Goal: Task Accomplishment & Management: Manage account settings

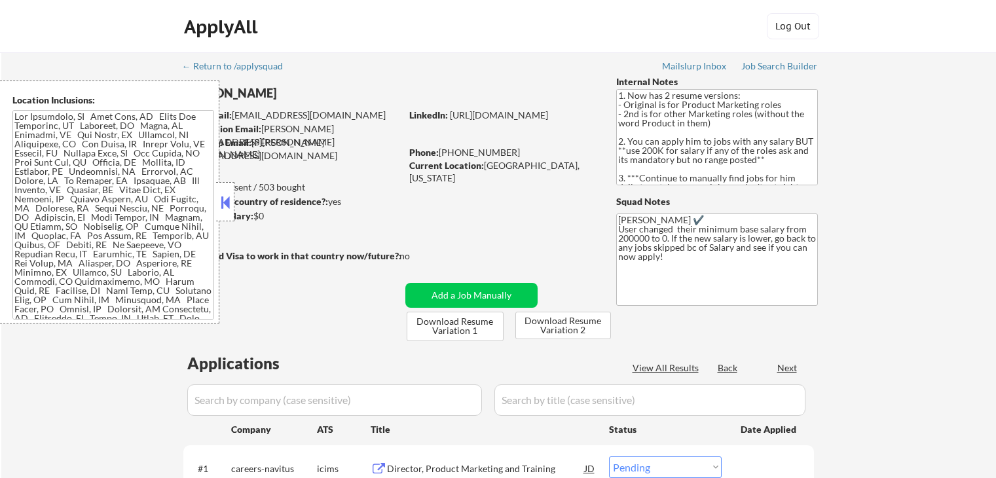
select select ""pending""
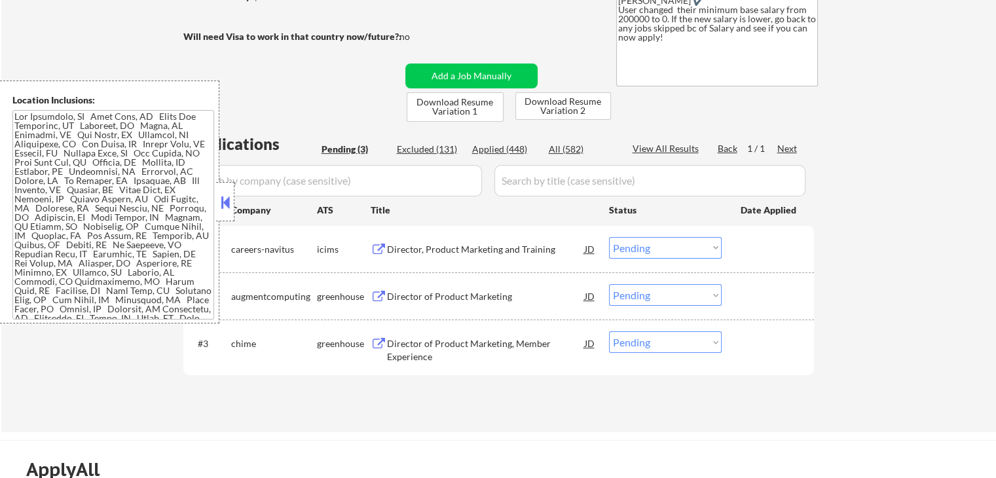
scroll to position [328, 0]
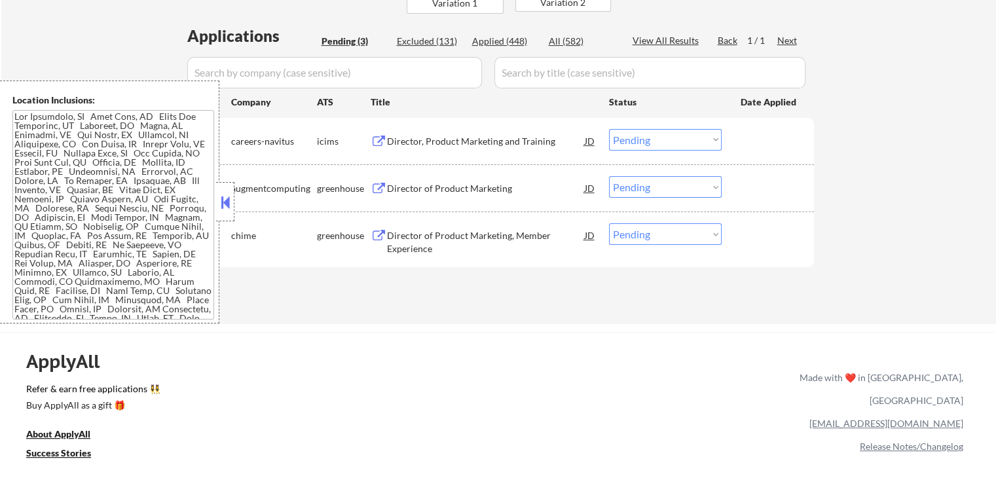
click at [436, 191] on div "Director of Product Marketing" at bounding box center [486, 188] width 198 height 13
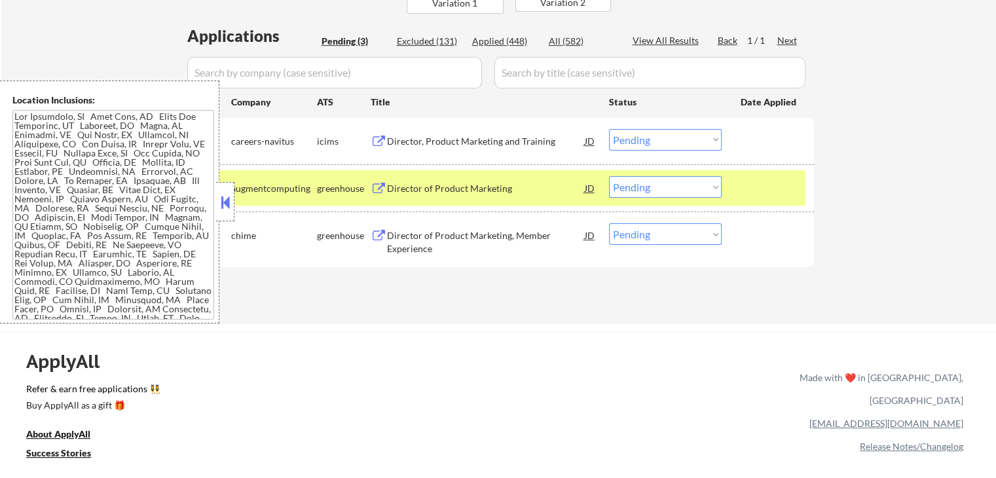
click at [424, 234] on div "Director of Product Marketing, Member Experience" at bounding box center [486, 242] width 198 height 26
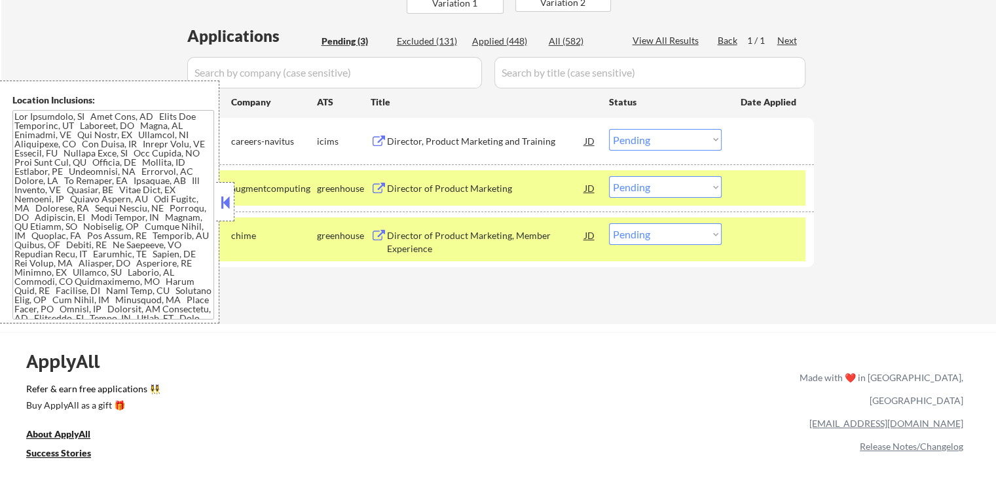
click at [432, 140] on div "Director, Product Marketing and Training" at bounding box center [486, 141] width 198 height 13
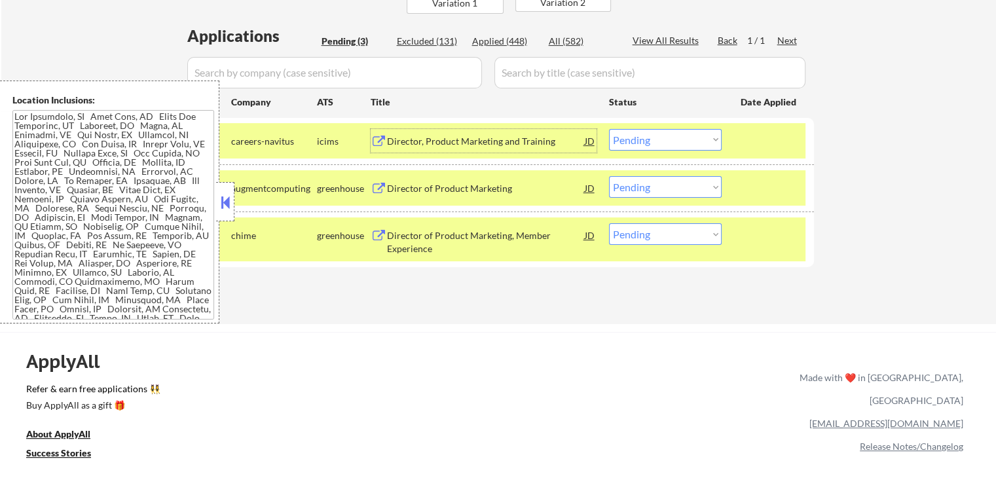
click at [674, 239] on select "Choose an option... Pending Applied Excluded (Questions) Excluded (Expired) Exc…" at bounding box center [665, 234] width 113 height 22
select select ""applied""
click at [609, 223] on select "Choose an option... Pending Applied Excluded (Questions) Excluded (Expired) Exc…" at bounding box center [665, 234] width 113 height 22
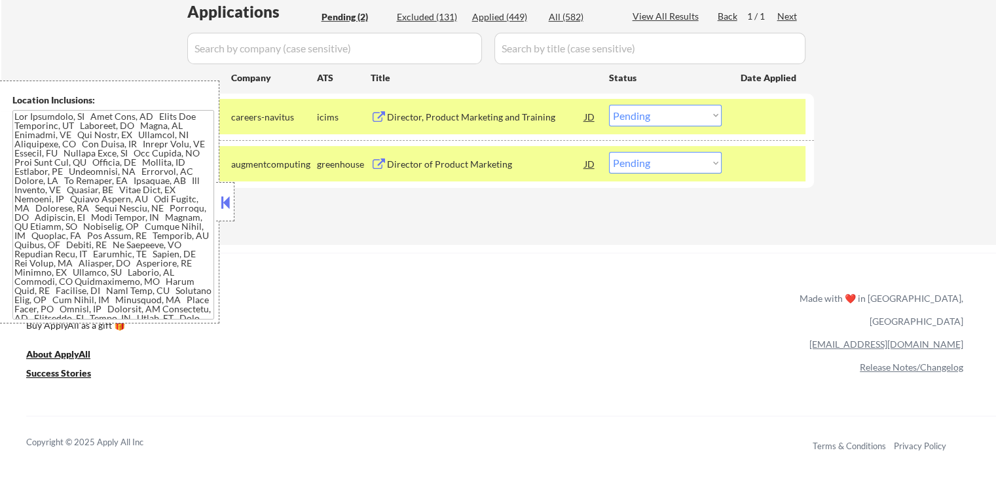
scroll to position [393, 0]
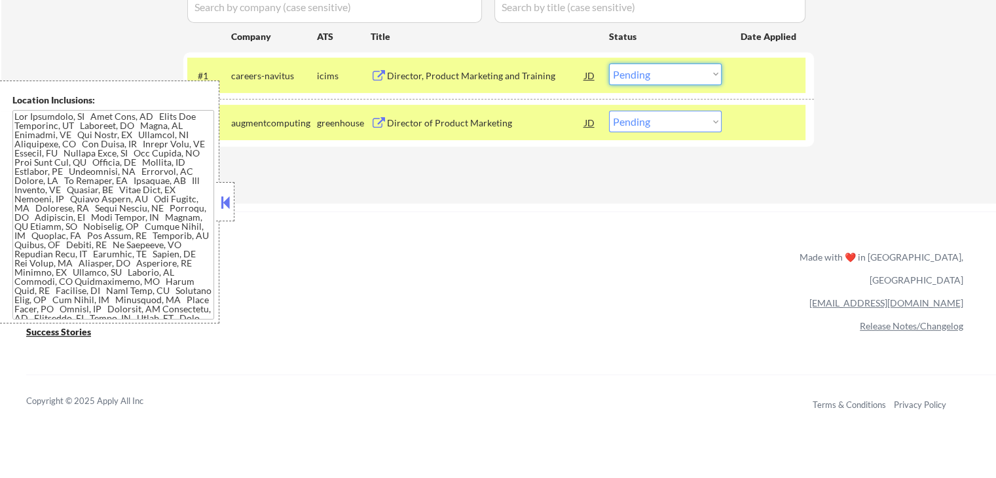
click at [671, 74] on select "Choose an option... Pending Applied Excluded (Questions) Excluded (Expired) Exc…" at bounding box center [665, 75] width 113 height 22
select select ""excluded__other_""
click at [609, 64] on select "Choose an option... Pending Applied Excluded (Questions) Excluded (Expired) Exc…" at bounding box center [665, 75] width 113 height 22
click at [680, 121] on select "Choose an option... Pending Applied Excluded (Questions) Excluded (Expired) Exc…" at bounding box center [665, 122] width 113 height 22
select select ""excluded__other_""
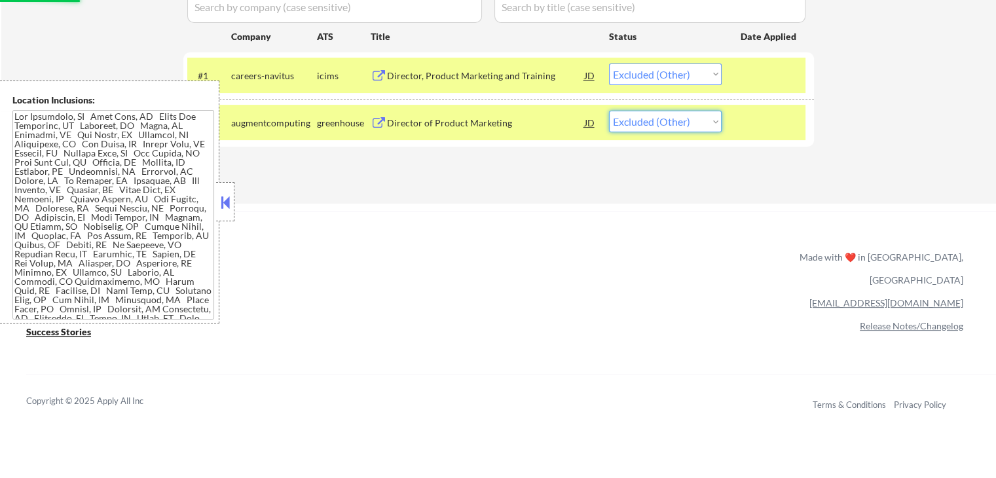
click at [609, 111] on select "Choose an option... Pending Applied Excluded (Questions) Excluded (Expired) Exc…" at bounding box center [665, 122] width 113 height 22
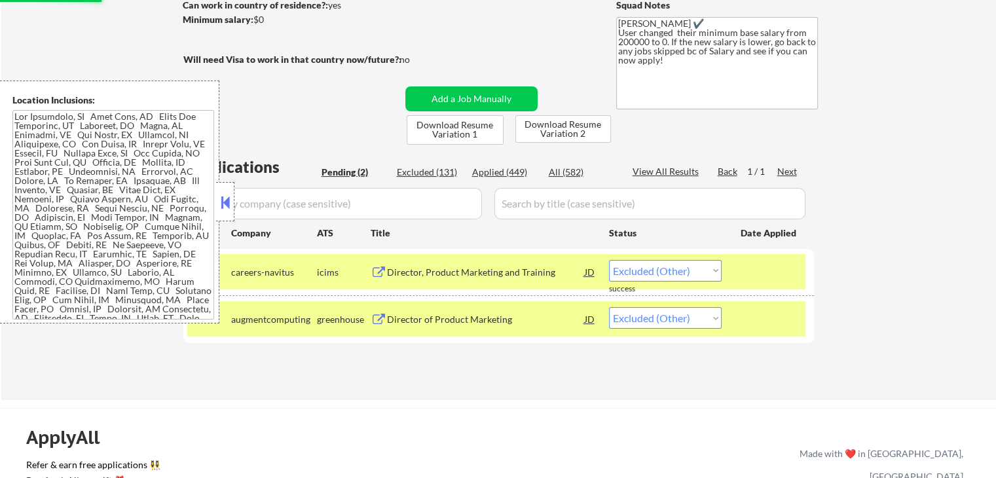
select select ""pending""
